Goal: Find contact information

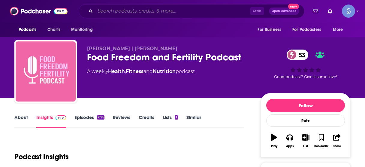
click at [171, 11] on input "Search podcasts, credits, & more..." at bounding box center [172, 11] width 155 height 10
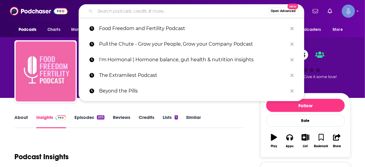
paste input "HR Works: The Podcast for Human Resources"
type input "HR Works: The Podcast for Human Resources"
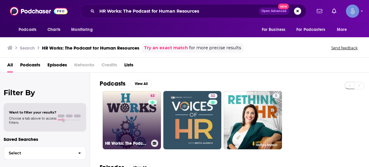
click at [146, 107] on link "63 HR Works: The Podcast for Human Resources" at bounding box center [132, 120] width 58 height 58
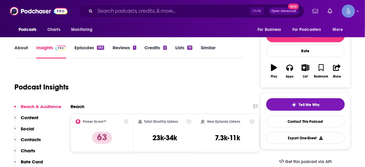
scroll to position [72, 0]
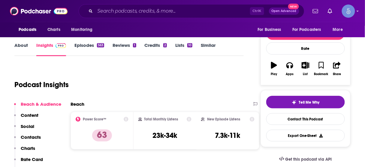
click at [36, 138] on p "Contacts" at bounding box center [31, 137] width 20 height 6
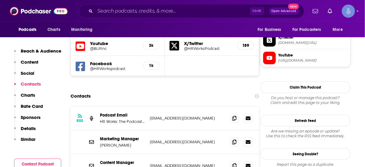
scroll to position [555, 0]
